Goal: Transaction & Acquisition: Purchase product/service

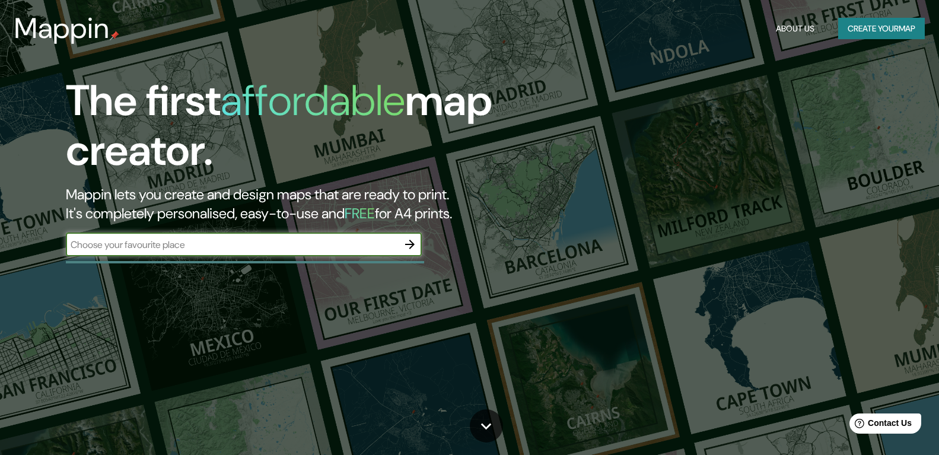
click at [375, 240] on input "text" at bounding box center [232, 245] width 332 height 14
type input "Arroyo de la miel"
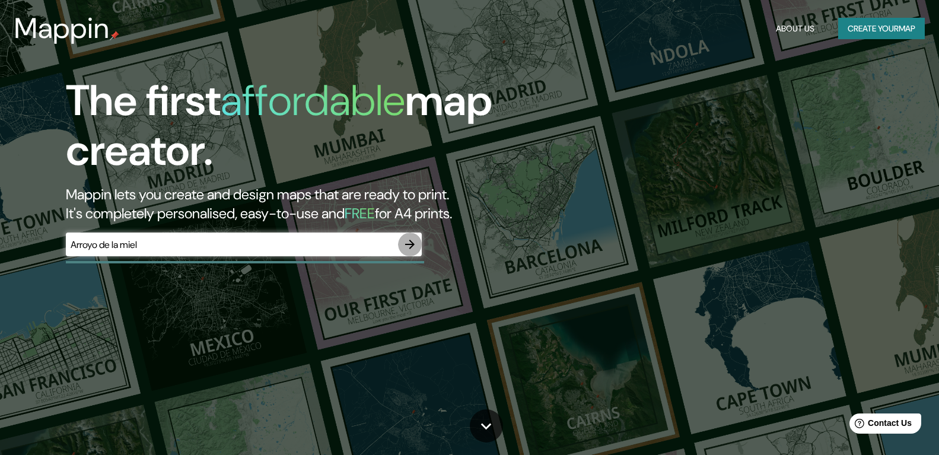
click at [415, 241] on icon "button" at bounding box center [410, 244] width 14 height 14
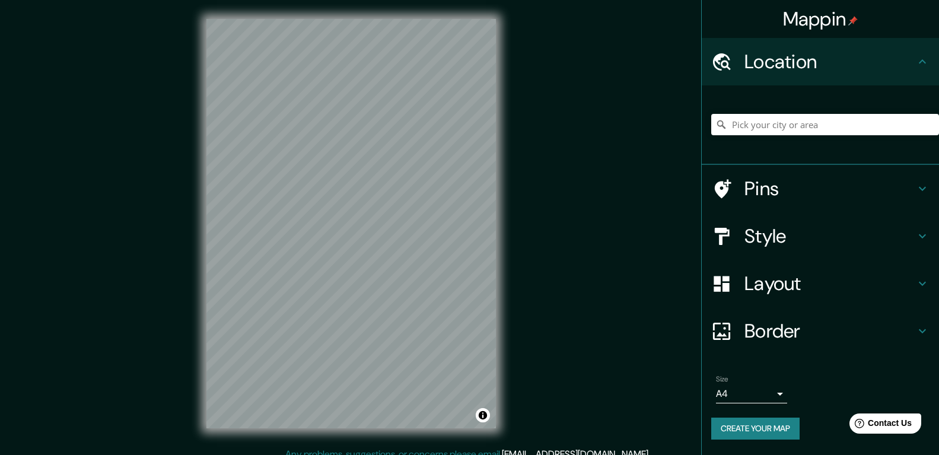
click at [789, 235] on h4 "Style" at bounding box center [829, 236] width 171 height 24
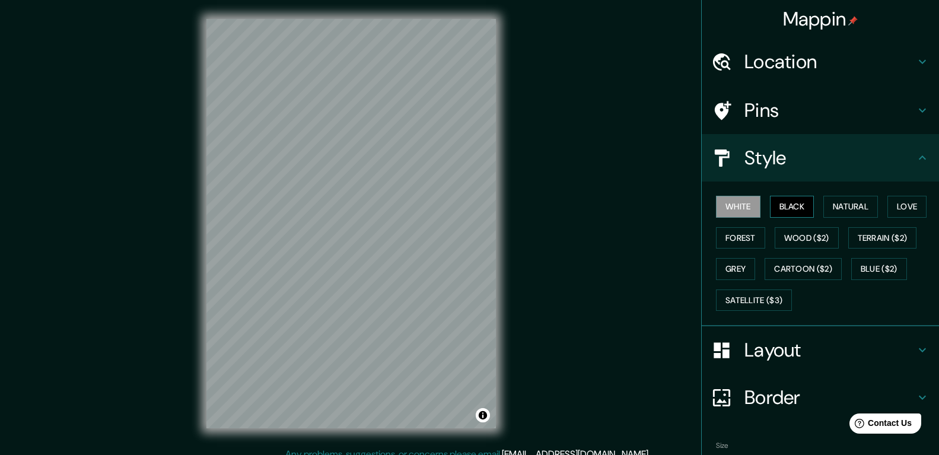
click at [783, 205] on button "Black" at bounding box center [792, 207] width 44 height 22
click at [833, 211] on button "Natural" at bounding box center [850, 207] width 55 height 22
click at [894, 208] on button "Love" at bounding box center [906, 207] width 39 height 22
click at [738, 241] on button "Forest" at bounding box center [740, 238] width 49 height 22
click at [793, 241] on button "Wood ($2)" at bounding box center [807, 238] width 64 height 22
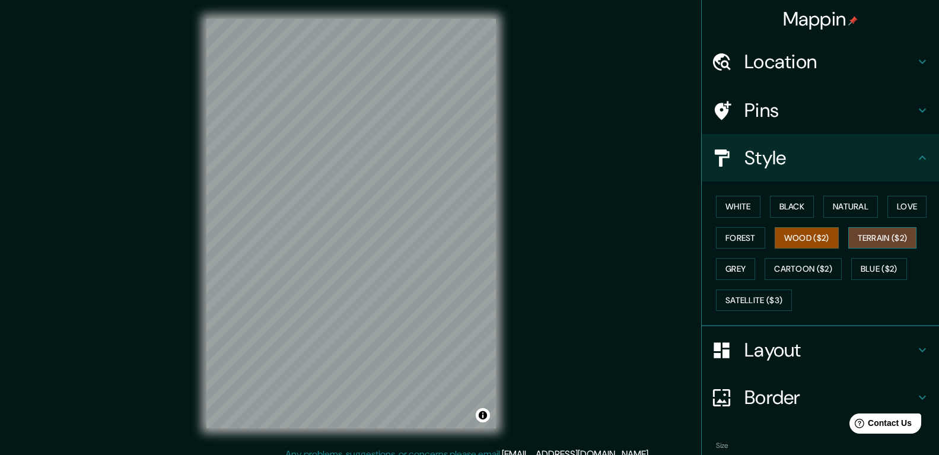
click at [858, 235] on button "Terrain ($2)" at bounding box center [882, 238] width 69 height 22
click at [729, 264] on button "Grey" at bounding box center [735, 269] width 39 height 22
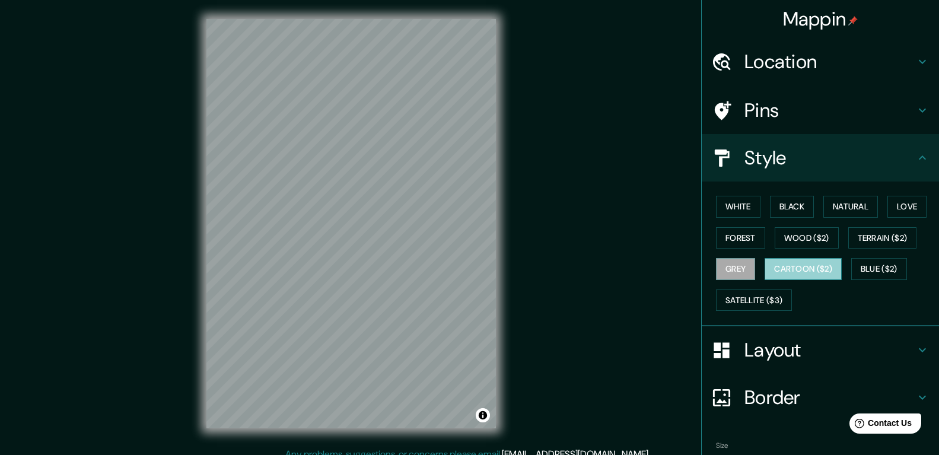
click at [788, 268] on button "Cartoon ($2)" at bounding box center [802, 269] width 77 height 22
click at [862, 271] on button "Blue ($2)" at bounding box center [879, 269] width 56 height 22
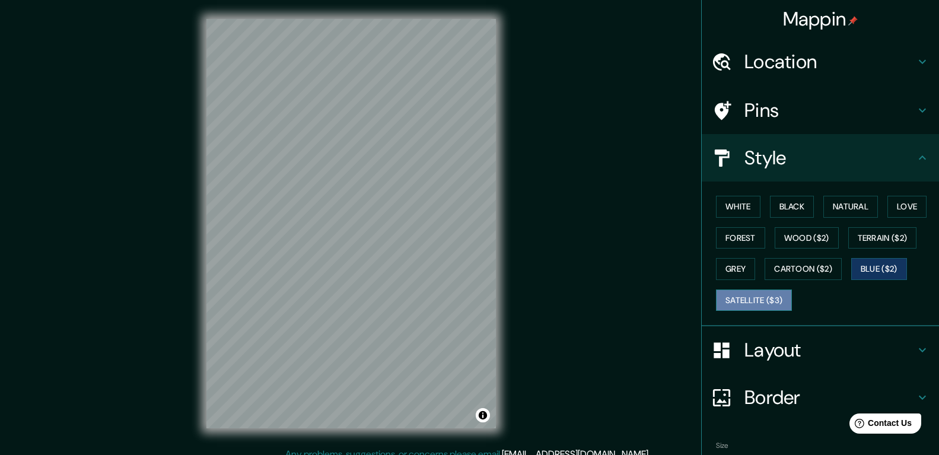
click at [753, 305] on button "Satellite ($3)" at bounding box center [754, 300] width 76 height 22
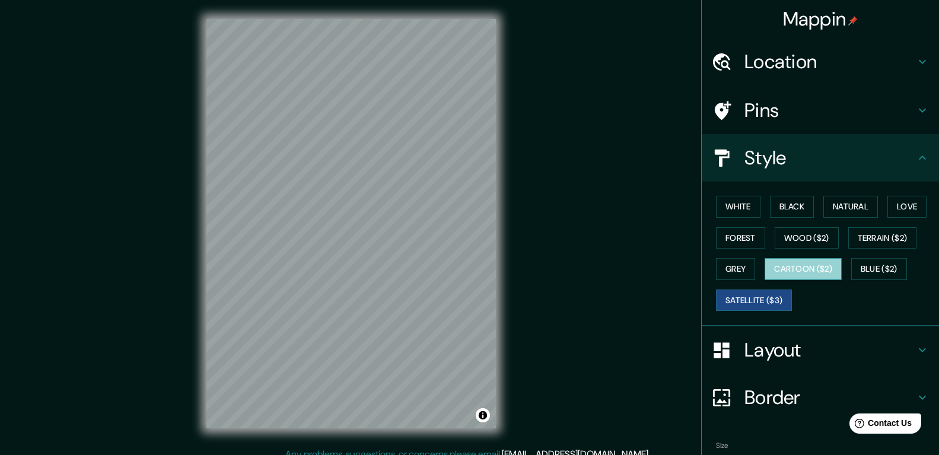
click at [792, 269] on button "Cartoon ($2)" at bounding box center [802, 269] width 77 height 22
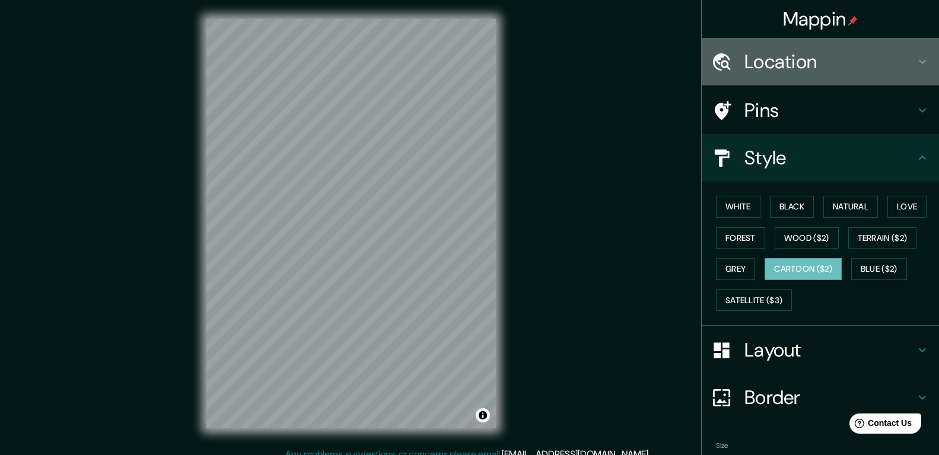
click at [915, 60] on icon at bounding box center [922, 62] width 14 height 14
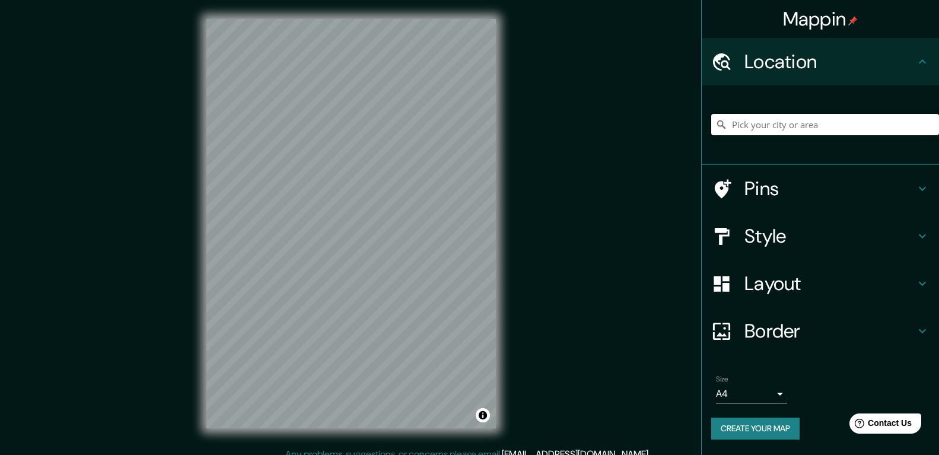
click at [842, 123] on input "Pick your city or area" at bounding box center [825, 124] width 228 height 21
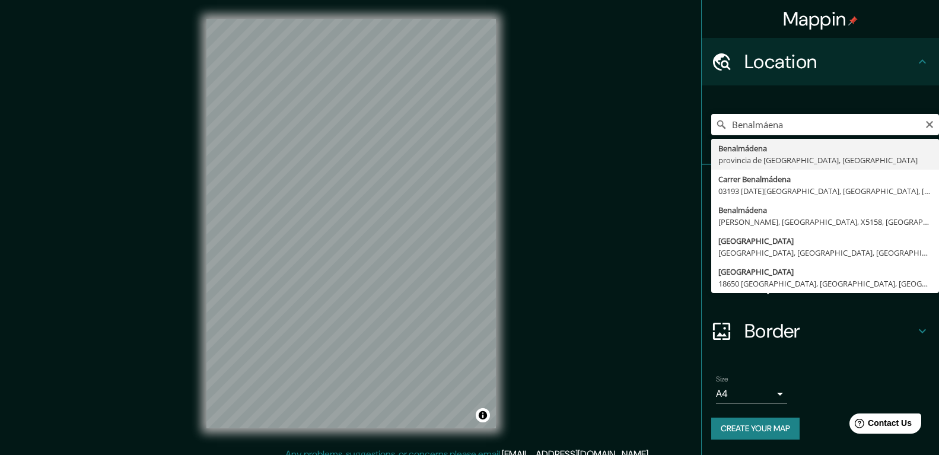
type input "[GEOGRAPHIC_DATA], [GEOGRAPHIC_DATA], [GEOGRAPHIC_DATA]"
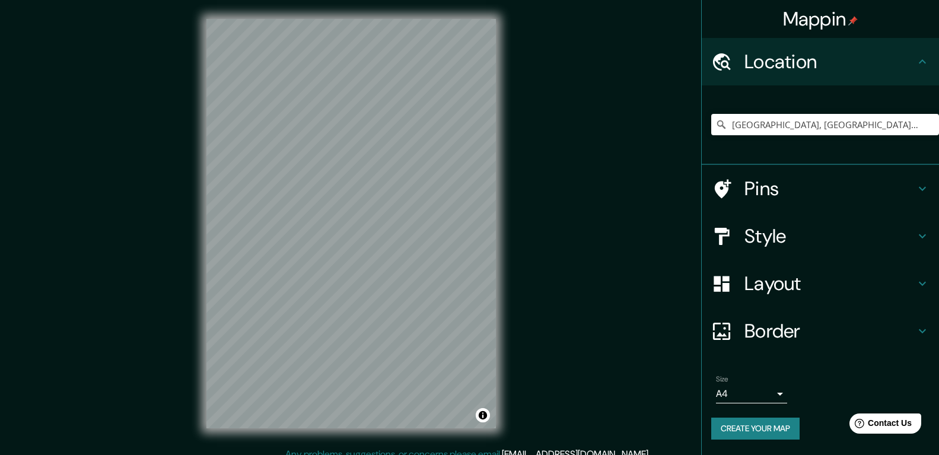
click at [926, 231] on icon at bounding box center [922, 236] width 14 height 14
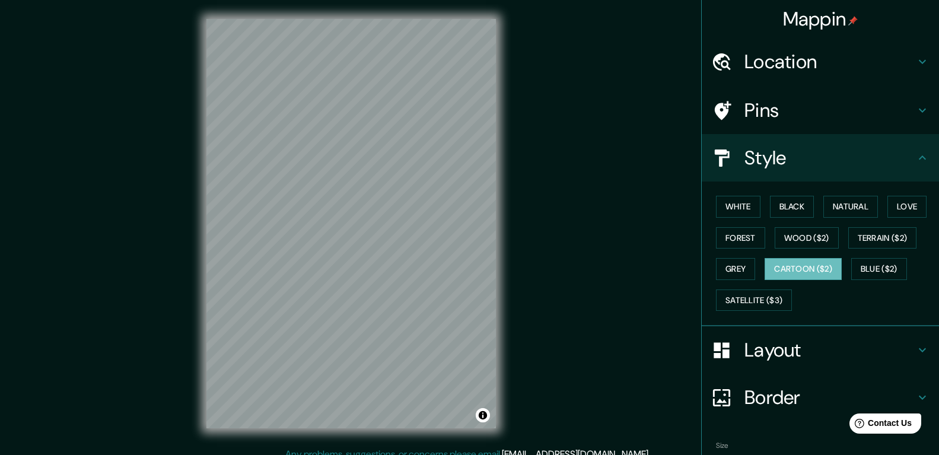
click at [915, 160] on icon at bounding box center [922, 158] width 14 height 14
click at [917, 348] on icon at bounding box center [922, 350] width 14 height 14
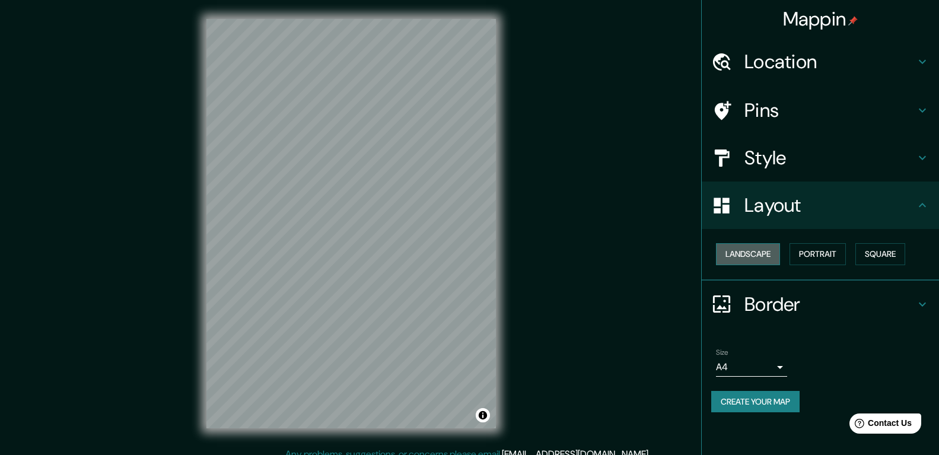
click at [740, 252] on button "Landscape" at bounding box center [748, 254] width 64 height 22
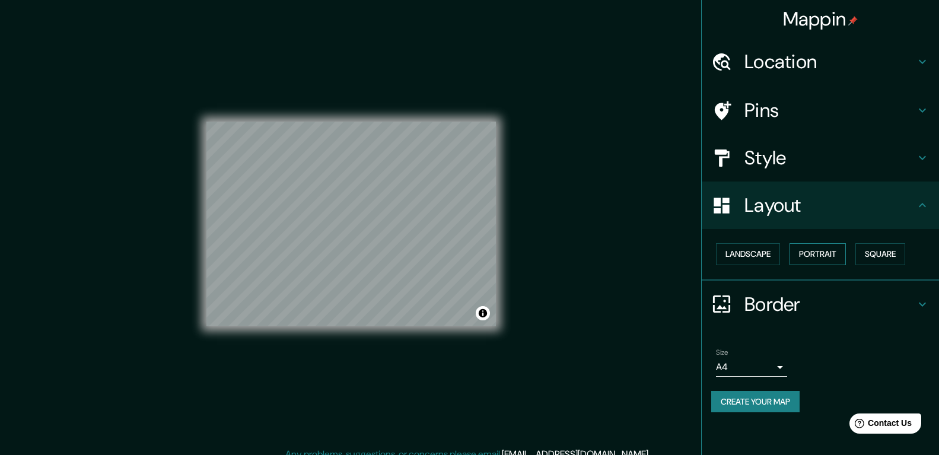
click at [830, 256] on button "Portrait" at bounding box center [817, 254] width 56 height 22
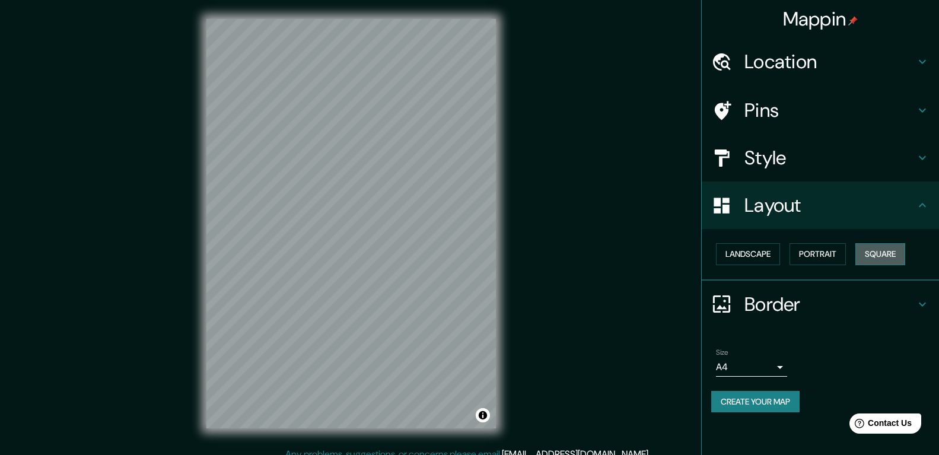
click at [888, 253] on button "Square" at bounding box center [880, 254] width 50 height 22
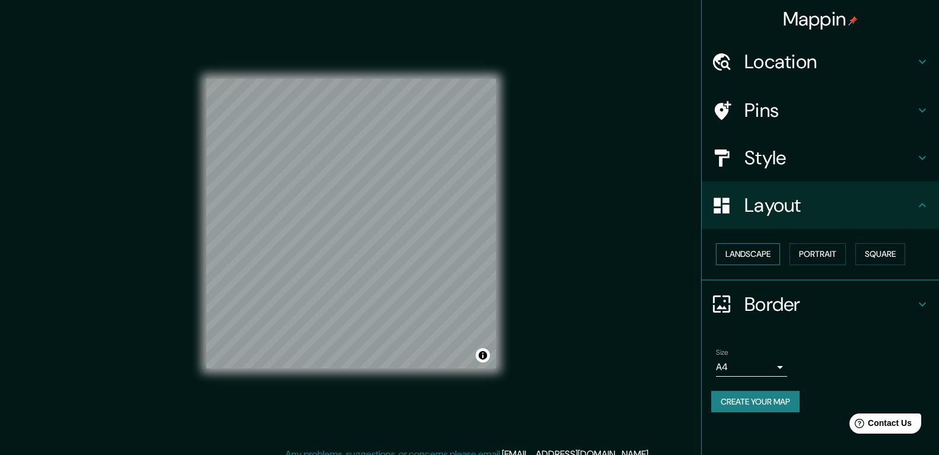
click at [756, 254] on button "Landscape" at bounding box center [748, 254] width 64 height 22
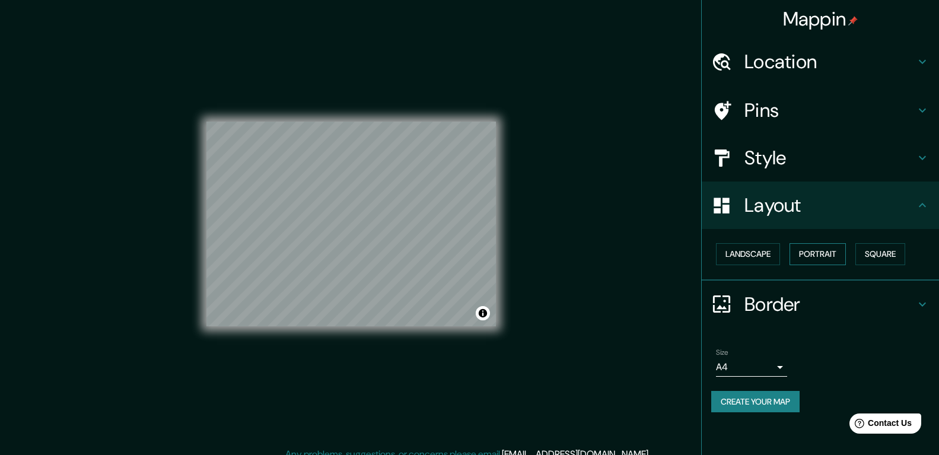
click at [830, 257] on button "Portrait" at bounding box center [817, 254] width 56 height 22
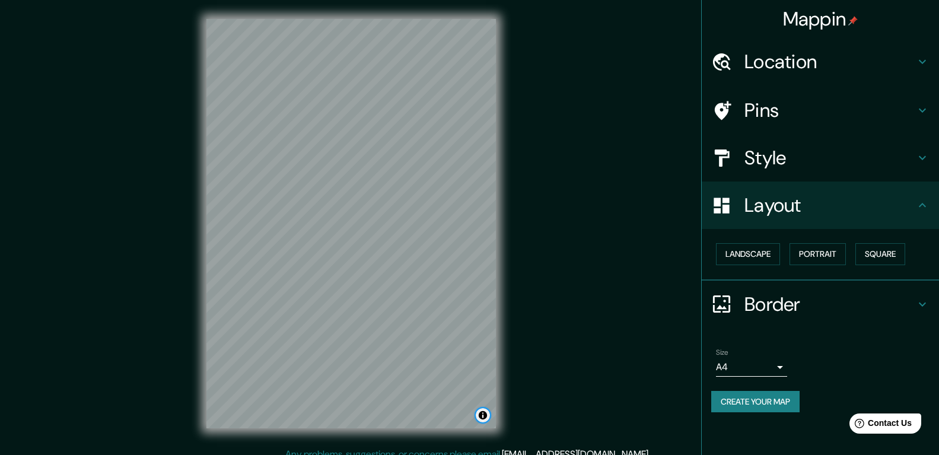
click at [480, 418] on button "Toggle attribution" at bounding box center [483, 415] width 14 height 14
click at [483, 419] on button "Toggle attribution" at bounding box center [483, 415] width 14 height 14
click at [780, 366] on body "Mappin Location [GEOGRAPHIC_DATA], [GEOGRAPHIC_DATA], [GEOGRAPHIC_DATA] Pins St…" at bounding box center [469, 227] width 939 height 455
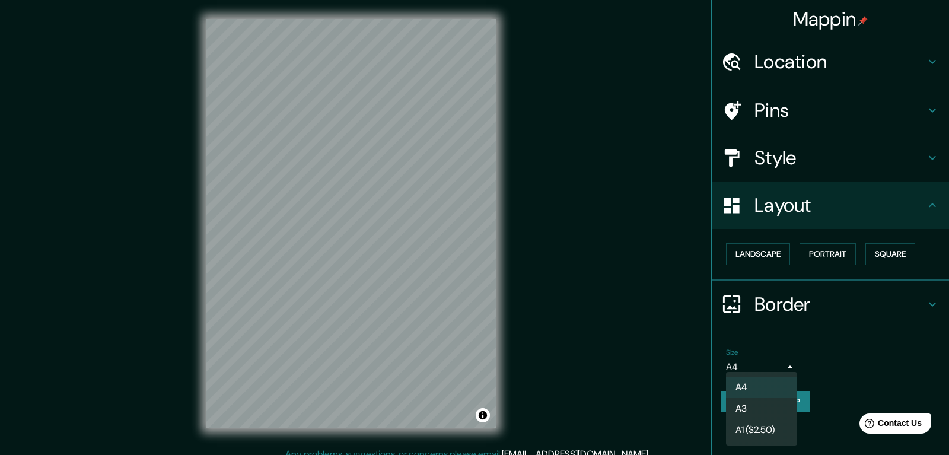
click at [788, 364] on div at bounding box center [474, 227] width 949 height 455
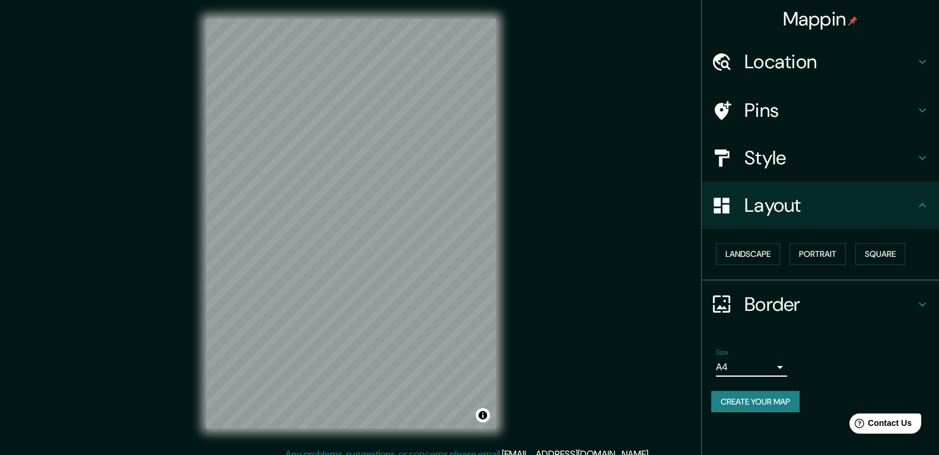
click at [921, 302] on icon at bounding box center [922, 304] width 14 height 14
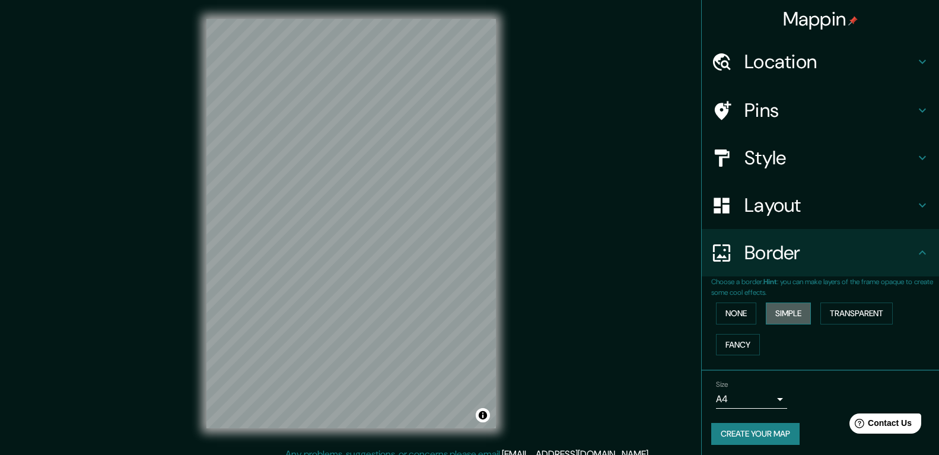
click at [787, 313] on button "Simple" at bounding box center [788, 313] width 45 height 22
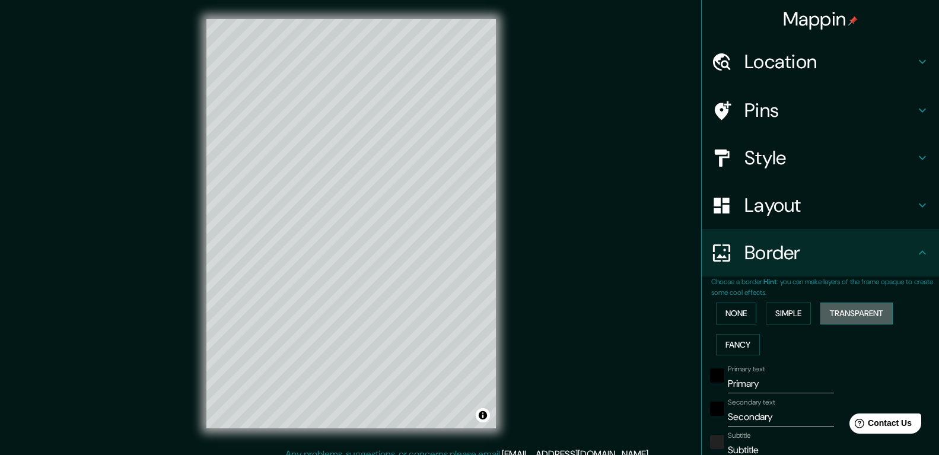
click at [830, 311] on button "Transparent" at bounding box center [856, 313] width 72 height 22
click at [731, 311] on button "None" at bounding box center [736, 313] width 40 height 22
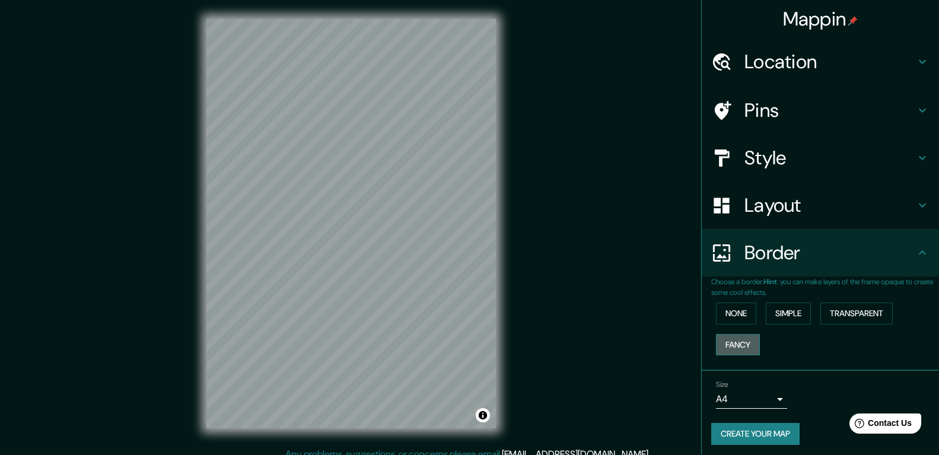
click at [724, 345] on button "Fancy" at bounding box center [738, 345] width 44 height 22
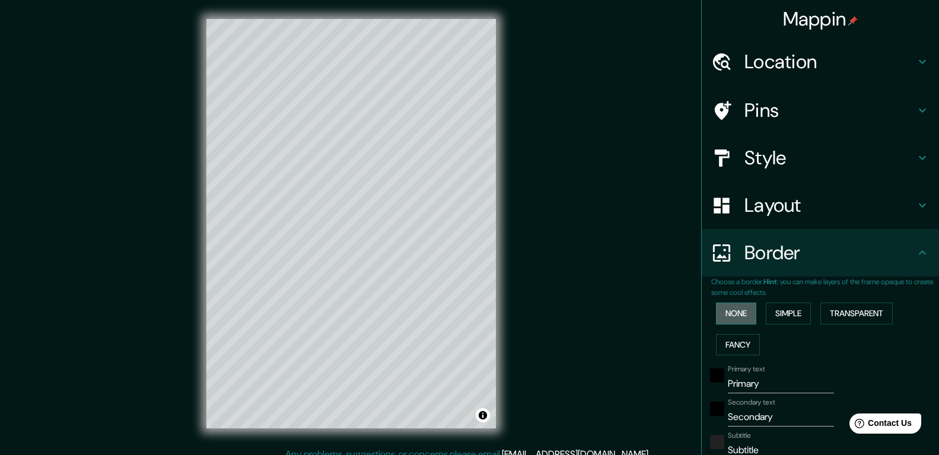
click at [735, 316] on button "None" at bounding box center [736, 313] width 40 height 22
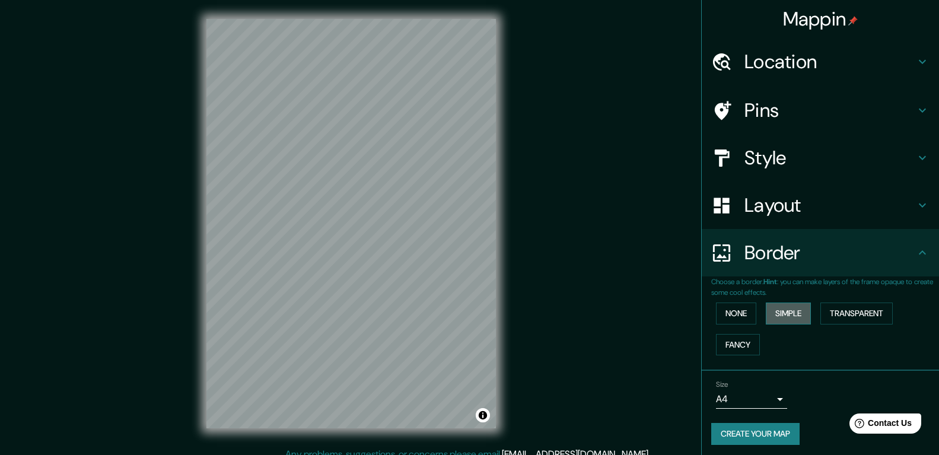
click at [770, 313] on button "Simple" at bounding box center [788, 313] width 45 height 22
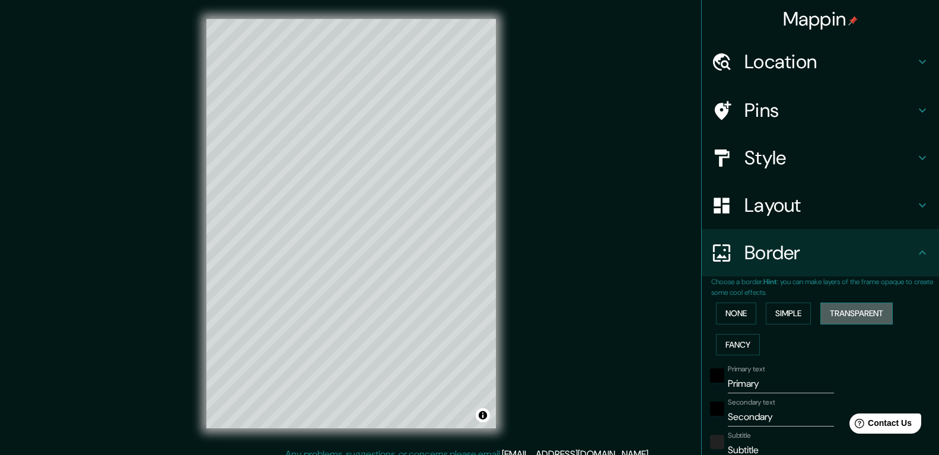
click at [844, 314] on button "Transparent" at bounding box center [856, 313] width 72 height 22
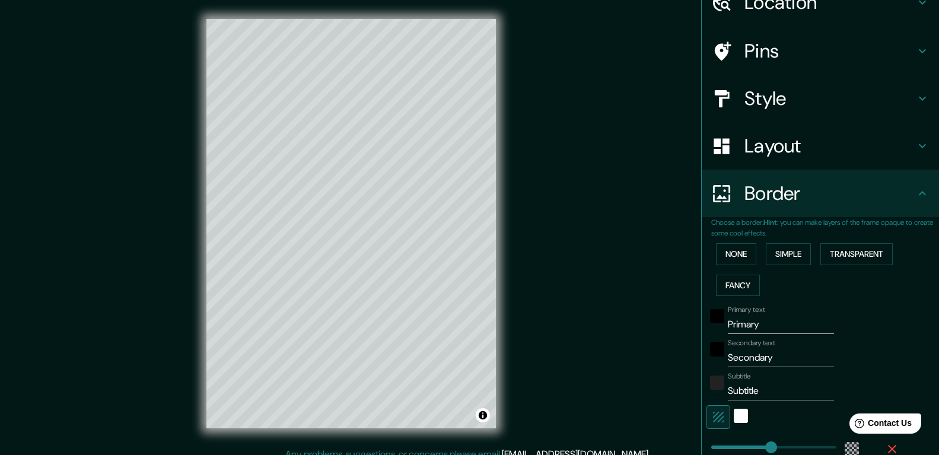
scroll to position [119, 0]
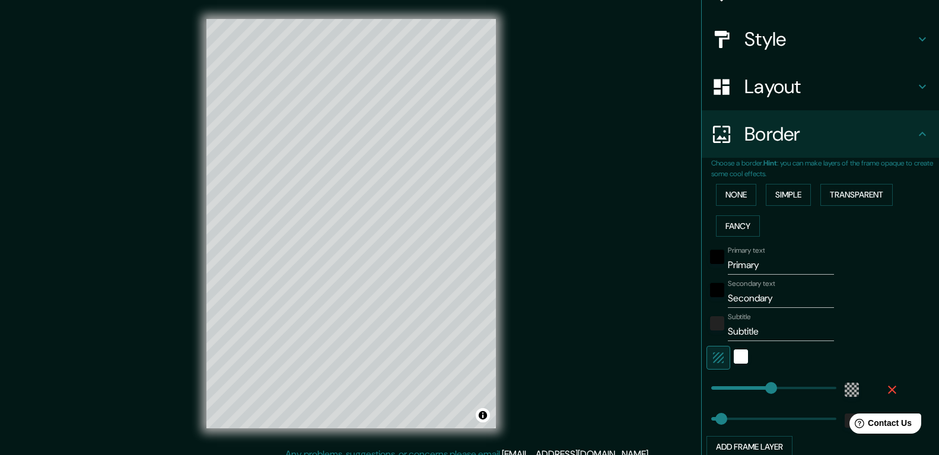
type input "0"
drag, startPoint x: 757, startPoint y: 384, endPoint x: 638, endPoint y: 384, distance: 119.8
type input "39"
type input "202"
drag, startPoint x: 697, startPoint y: 386, endPoint x: 753, endPoint y: 385, distance: 55.8
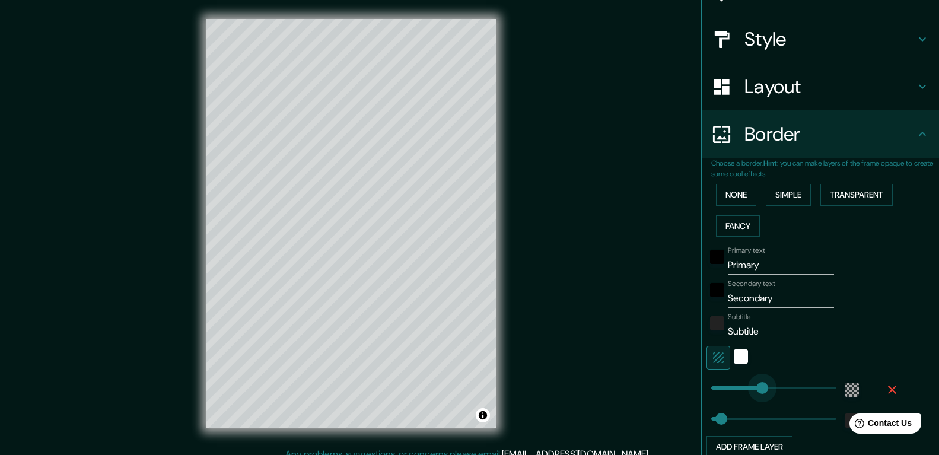
type input "39"
type input "125"
drag, startPoint x: 753, startPoint y: 385, endPoint x: 733, endPoint y: 385, distance: 19.6
type input "39"
type input "160"
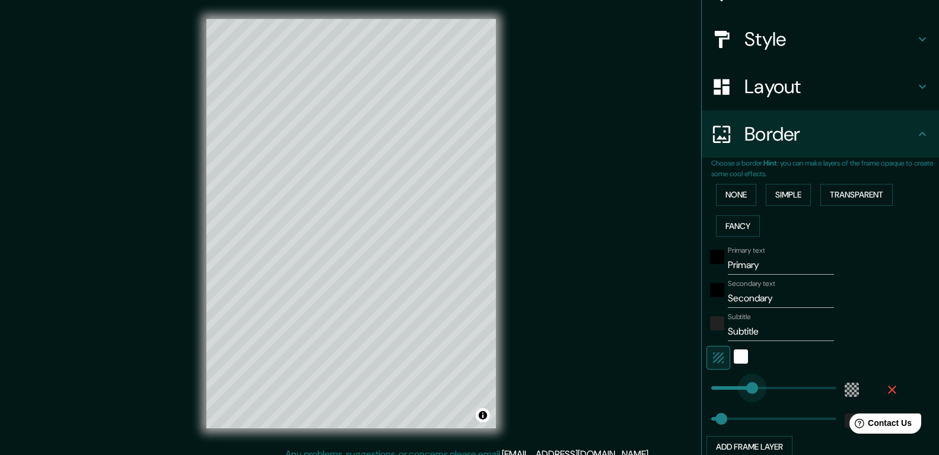
drag, startPoint x: 733, startPoint y: 385, endPoint x: 744, endPoint y: 384, distance: 11.3
type input "39"
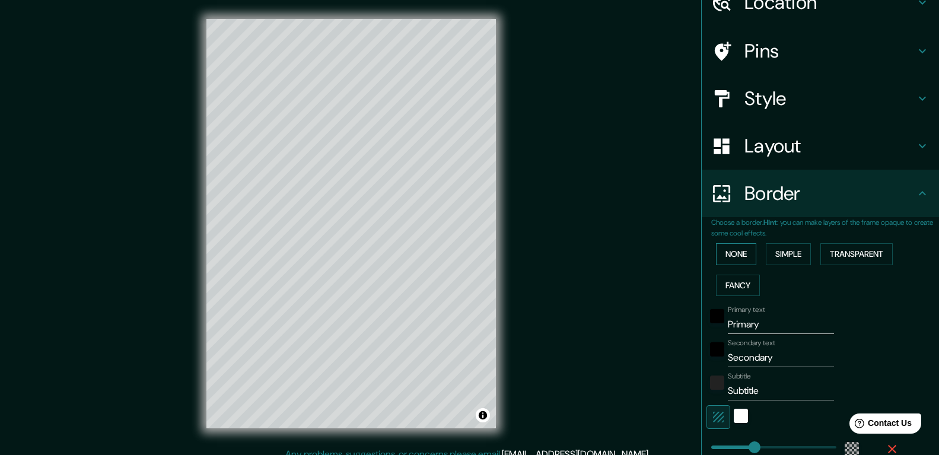
click at [724, 251] on button "None" at bounding box center [736, 254] width 40 height 22
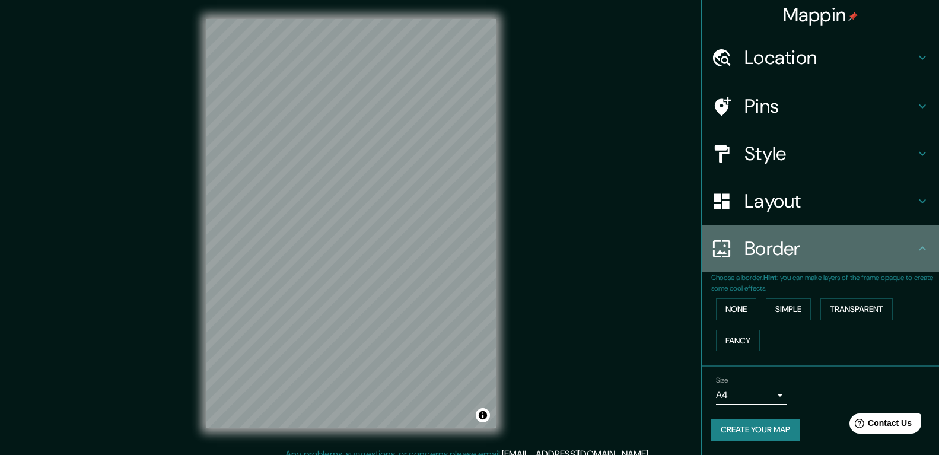
click at [915, 246] on icon at bounding box center [922, 248] width 14 height 14
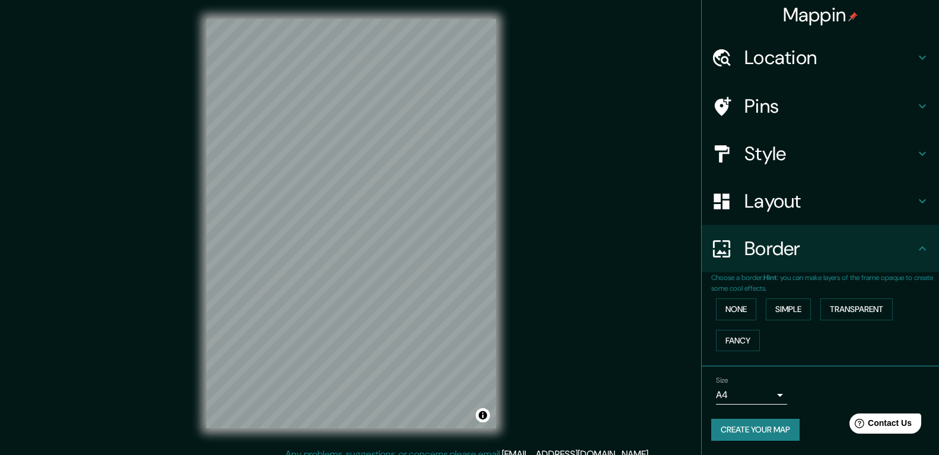
click at [919, 247] on icon at bounding box center [922, 248] width 7 height 4
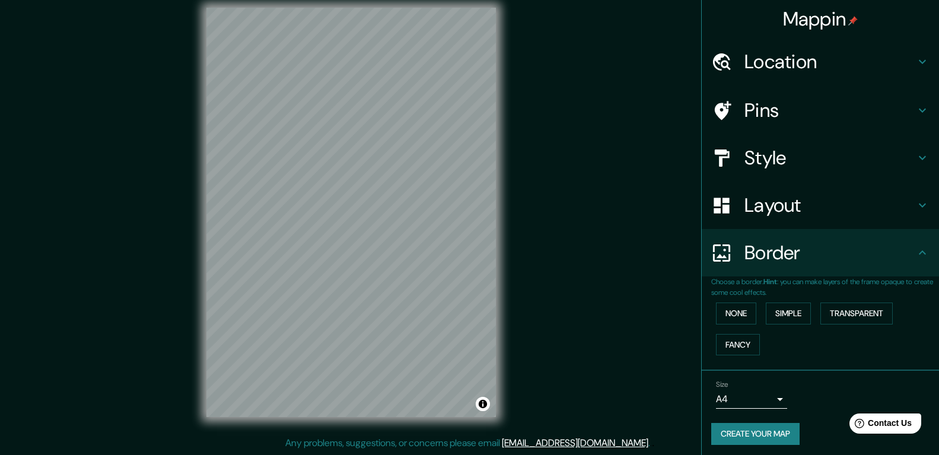
scroll to position [0, 0]
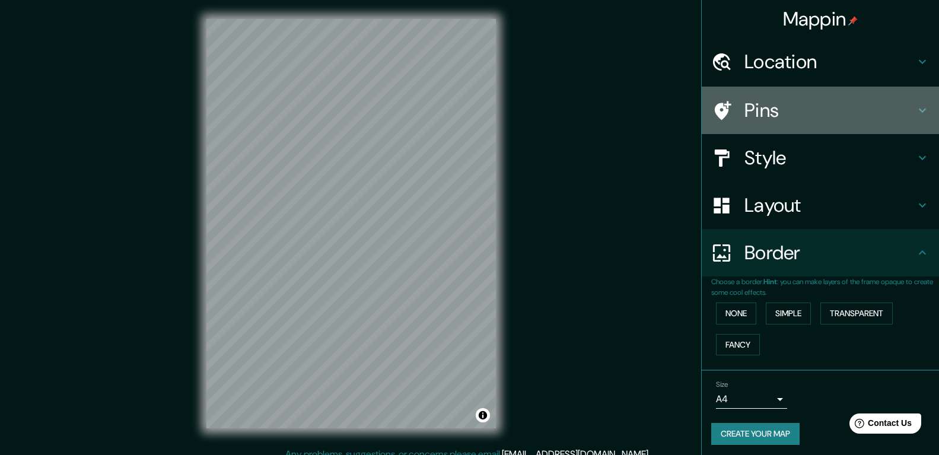
click at [915, 114] on icon at bounding box center [922, 110] width 14 height 14
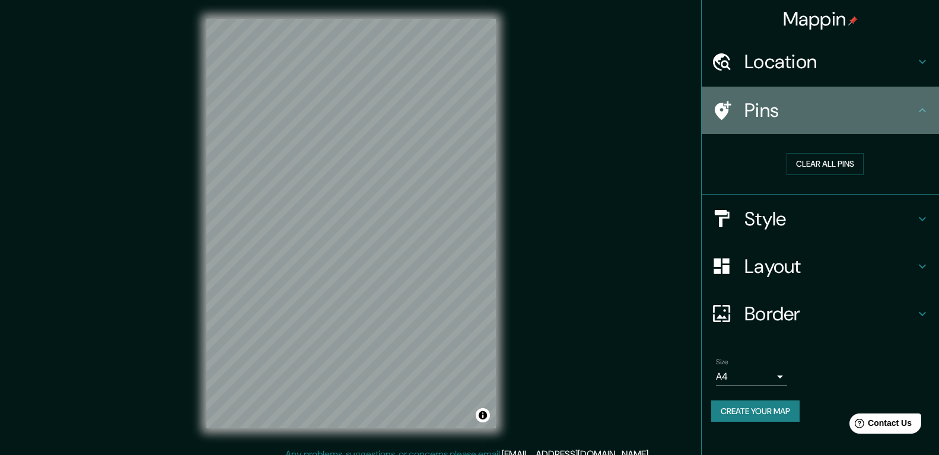
click at [719, 109] on icon at bounding box center [723, 110] width 17 height 19
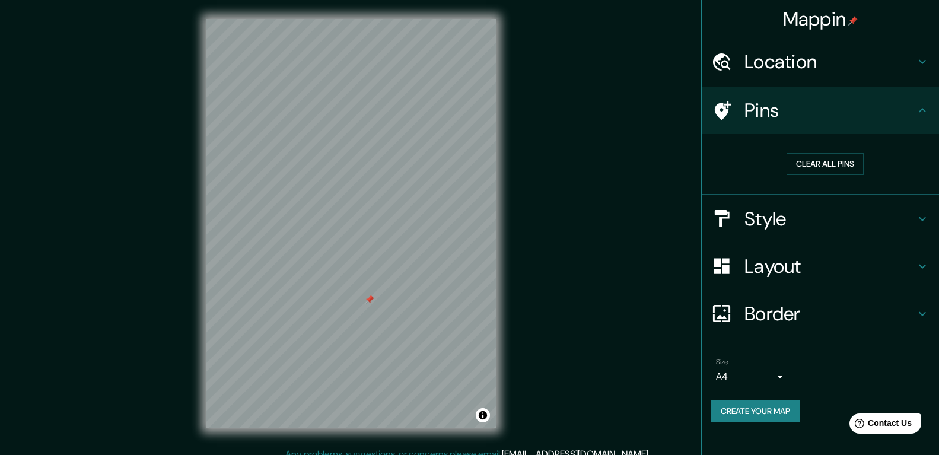
click at [368, 298] on div at bounding box center [369, 299] width 9 height 9
click at [836, 160] on button "Clear all pins" at bounding box center [824, 164] width 77 height 22
click at [816, 161] on button "Clear all pins" at bounding box center [824, 164] width 77 height 22
click at [815, 153] on button "Clear all pins" at bounding box center [824, 164] width 77 height 22
click at [821, 162] on button "Clear all pins" at bounding box center [824, 164] width 77 height 22
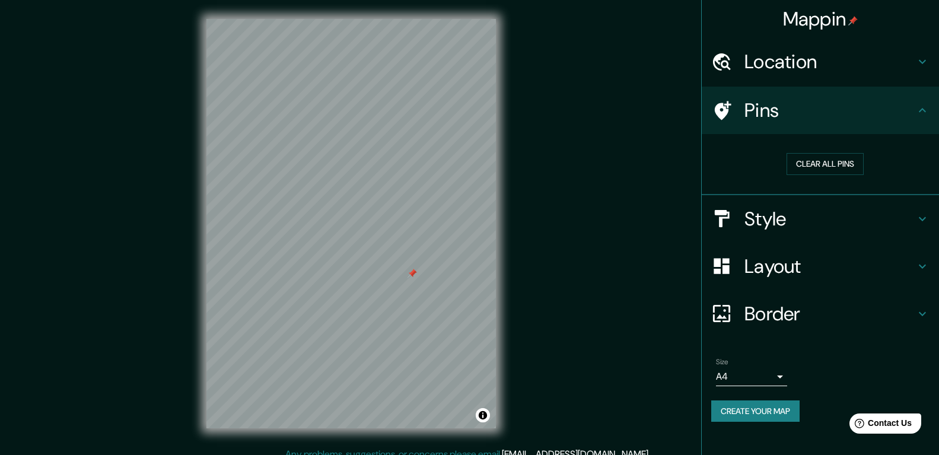
click at [755, 415] on button "Create your map" at bounding box center [755, 411] width 88 height 22
